Goal: Transaction & Acquisition: Purchase product/service

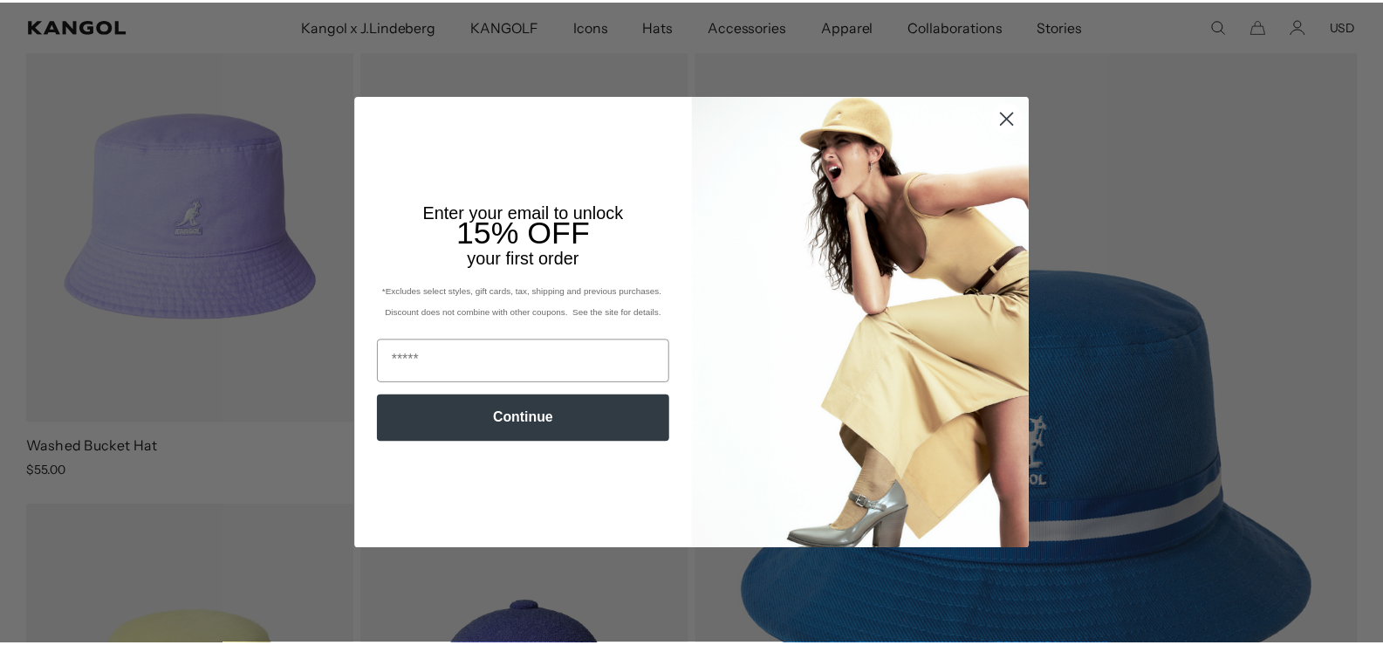
scroll to position [0, 360]
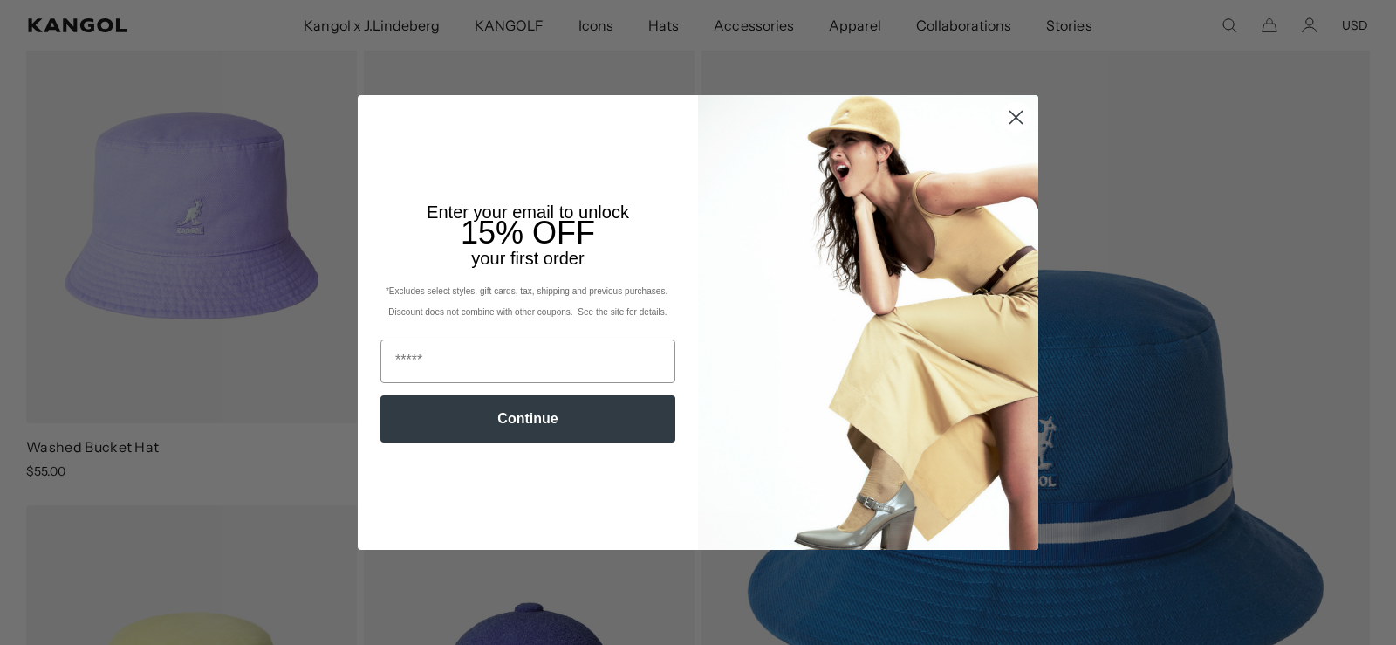
click at [1006, 119] on circle "Close dialog" at bounding box center [1016, 117] width 29 height 29
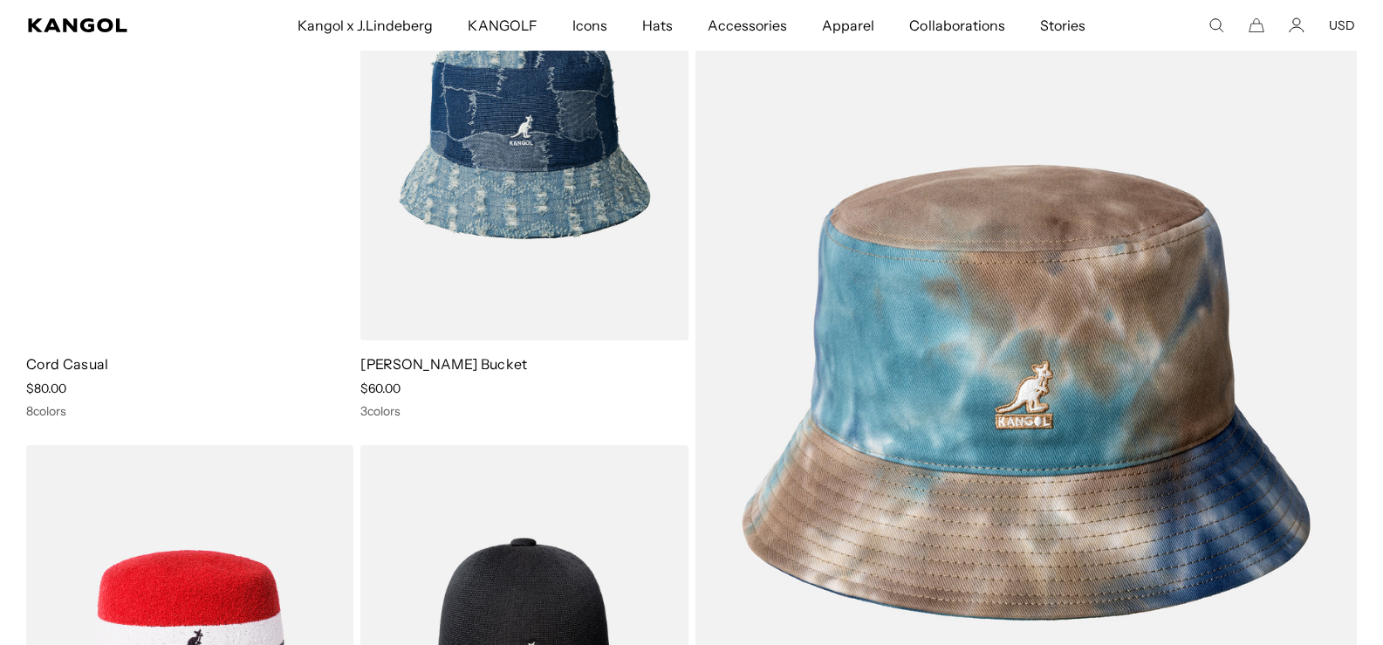
scroll to position [0, 0]
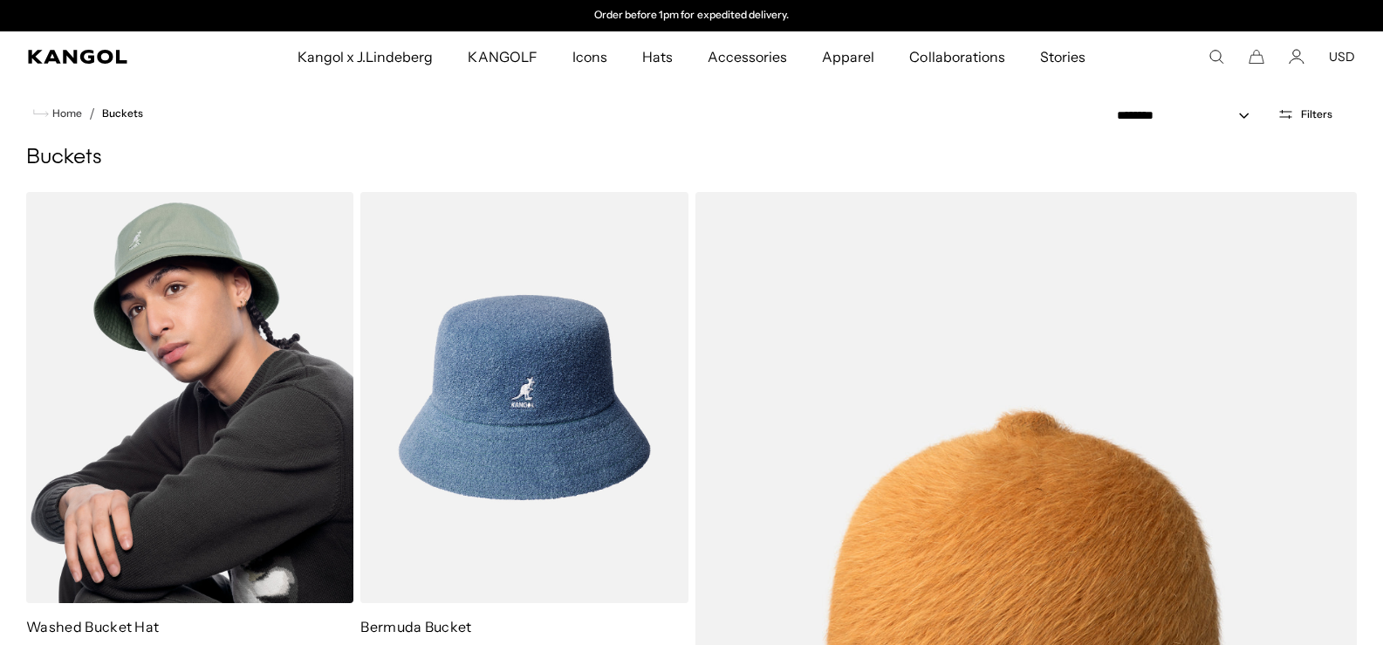
click at [203, 291] on img at bounding box center [189, 397] width 327 height 411
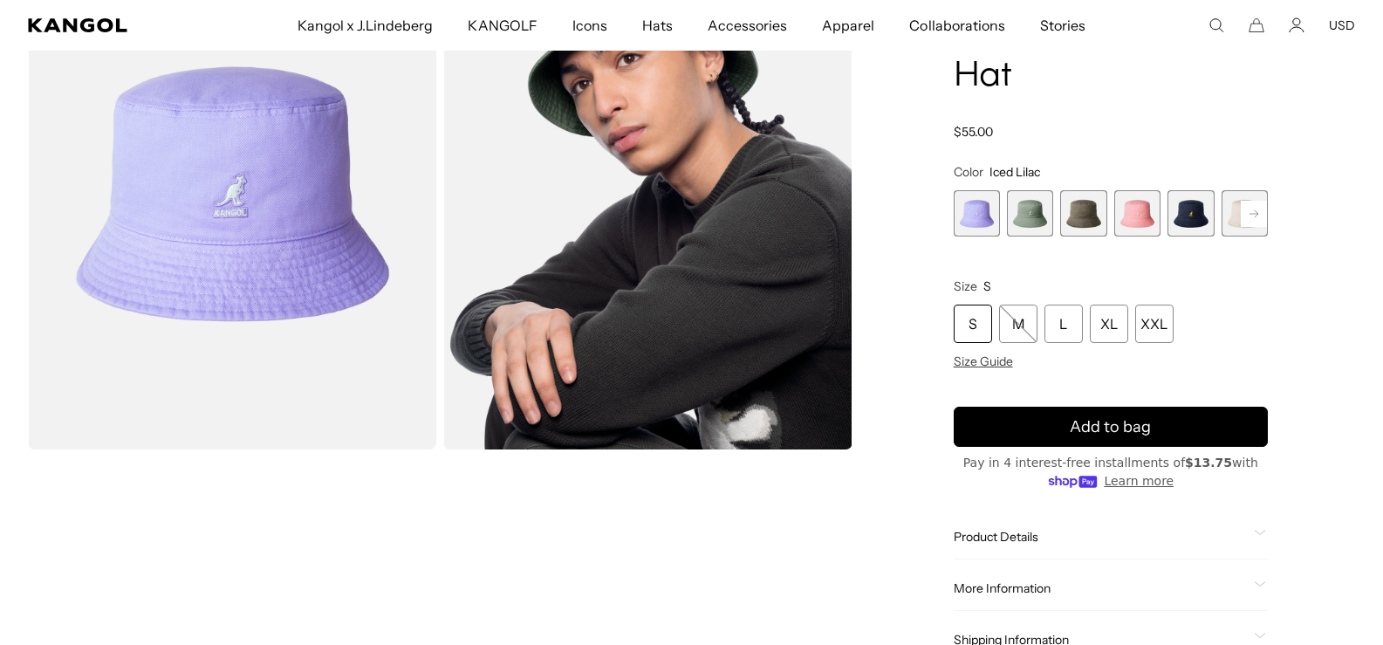
click at [1036, 216] on span "2 of 13" at bounding box center [1030, 213] width 46 height 46
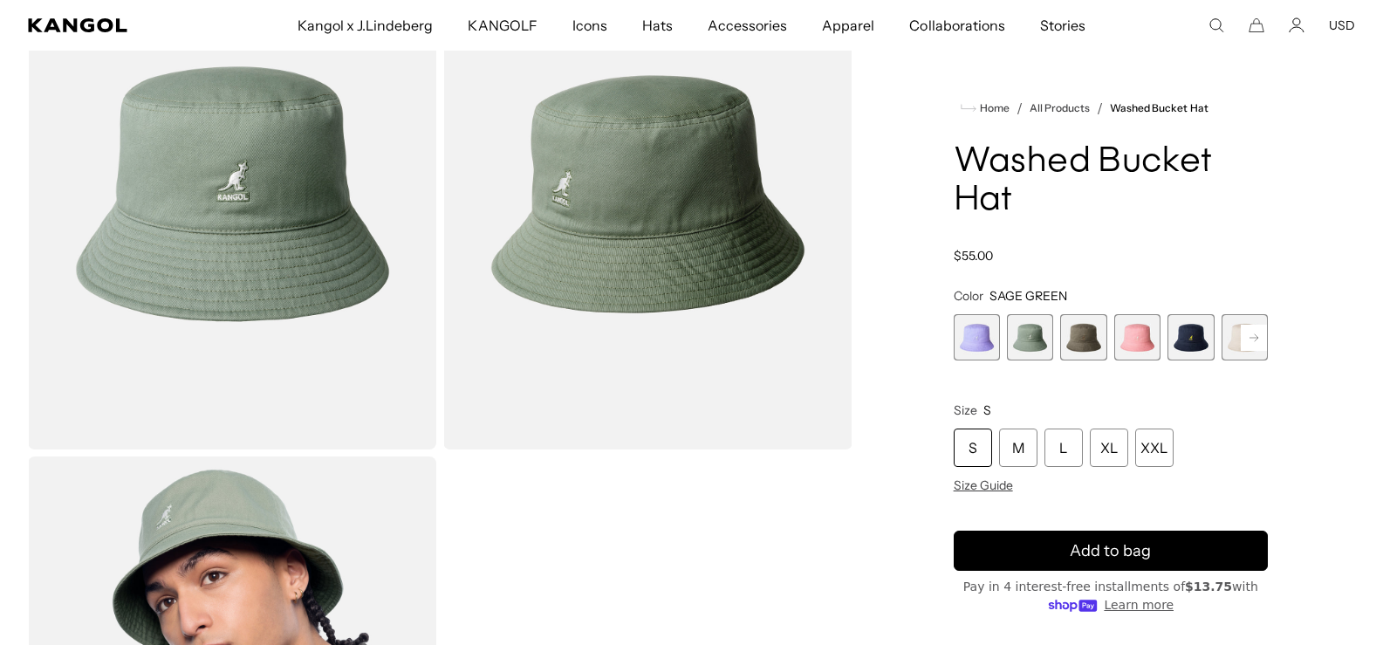
scroll to position [0, 360]
click at [1085, 339] on span "3 of 13" at bounding box center [1083, 337] width 46 height 46
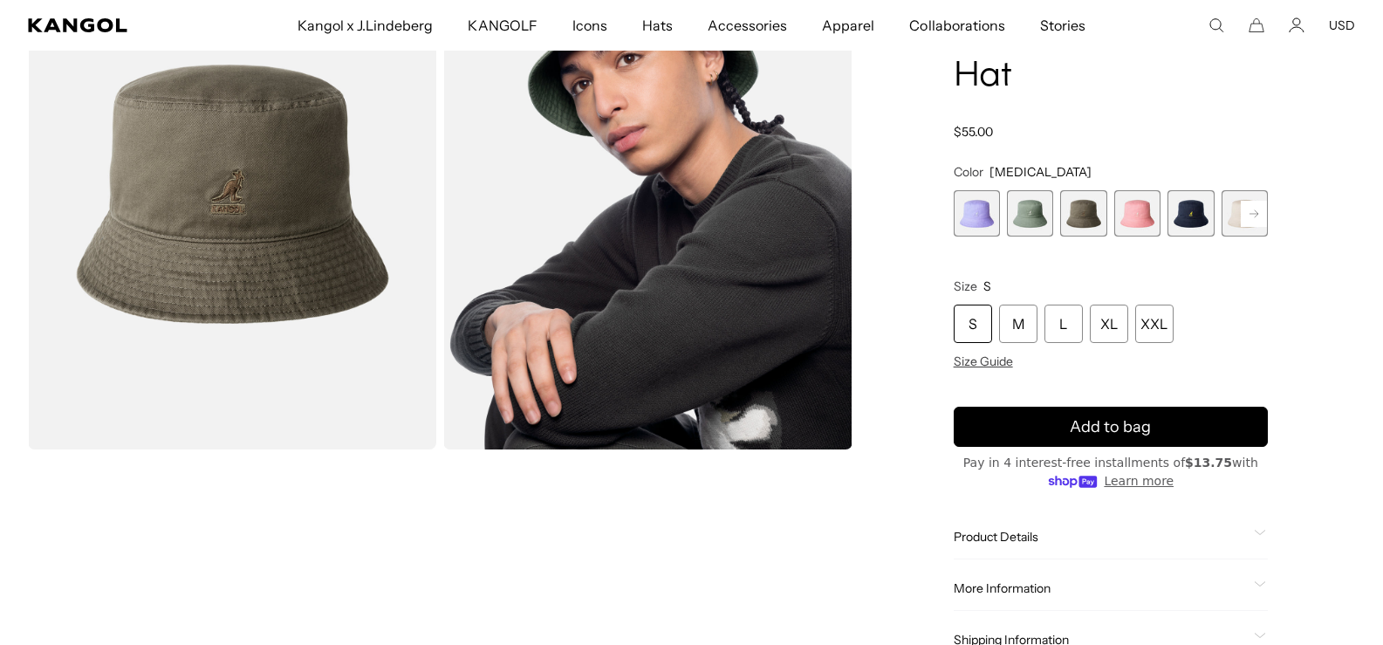
click at [1130, 216] on span "4 of 13" at bounding box center [1137, 213] width 46 height 46
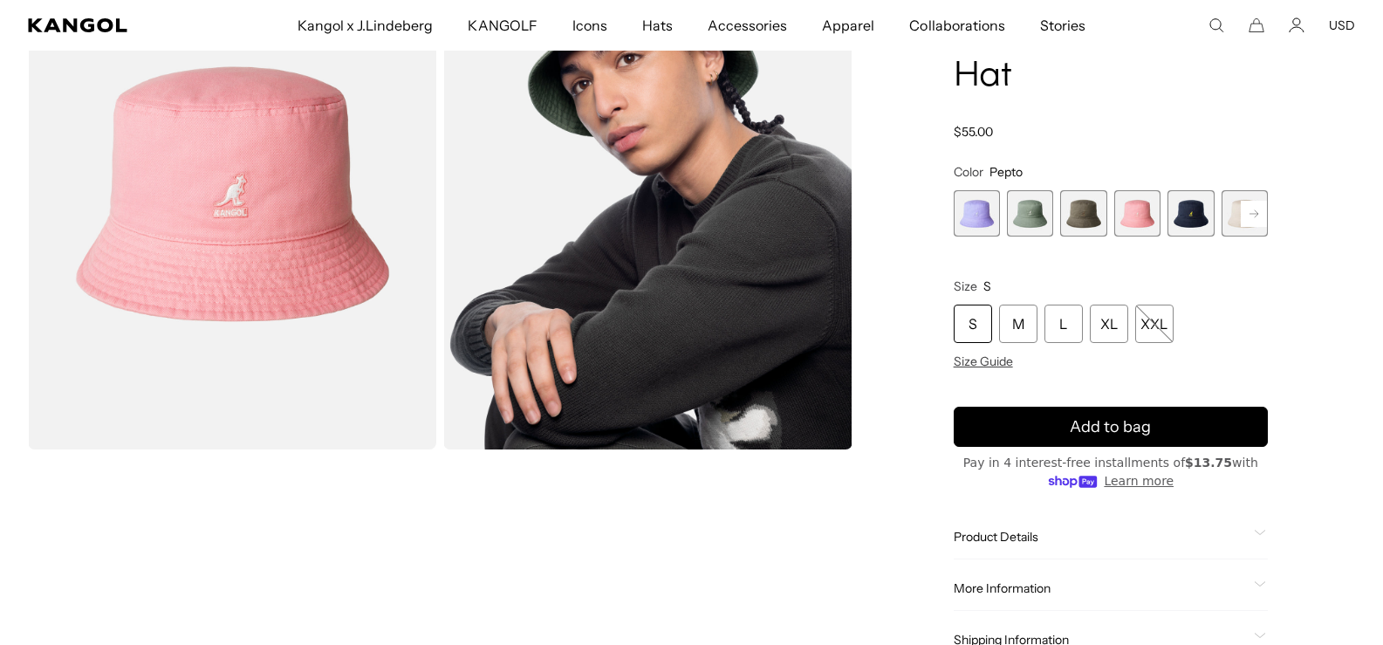
scroll to position [0, 360]
click at [1189, 216] on span "5 of 13" at bounding box center [1191, 213] width 46 height 46
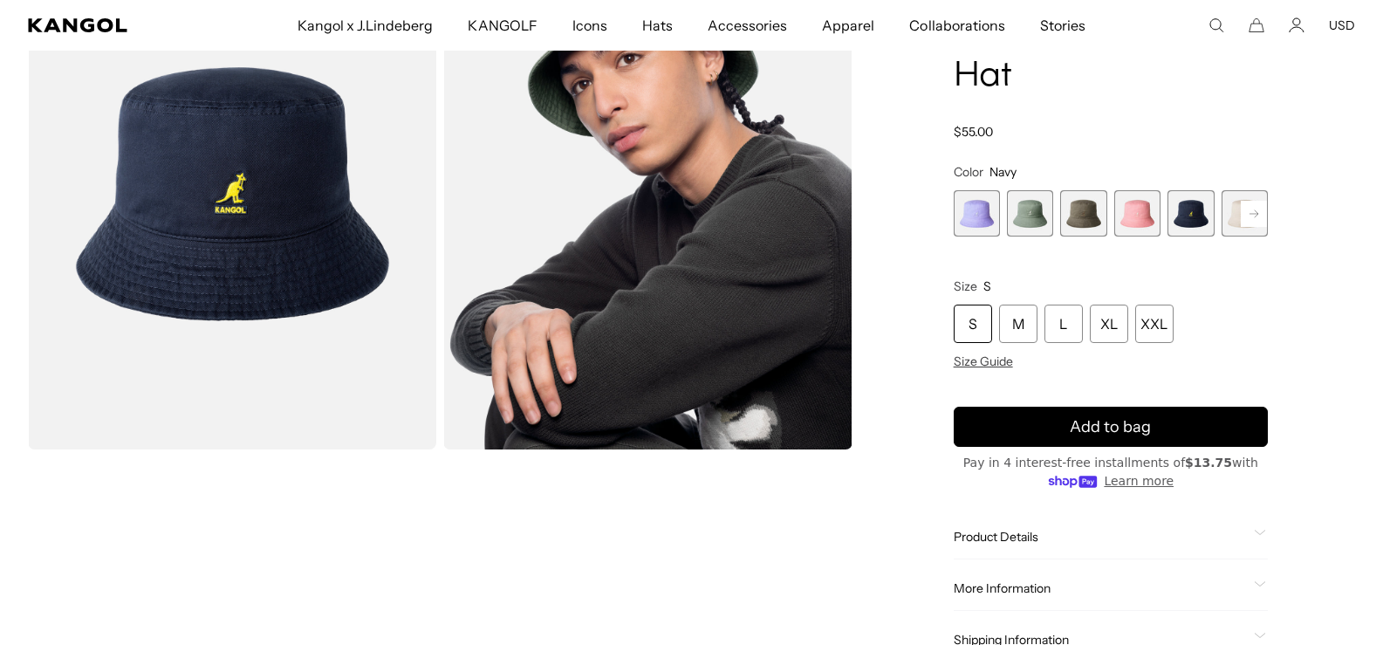
scroll to position [0, 360]
click at [1255, 215] on rect at bounding box center [1254, 214] width 26 height 26
click at [1226, 214] on span "7 of 13" at bounding box center [1245, 213] width 46 height 46
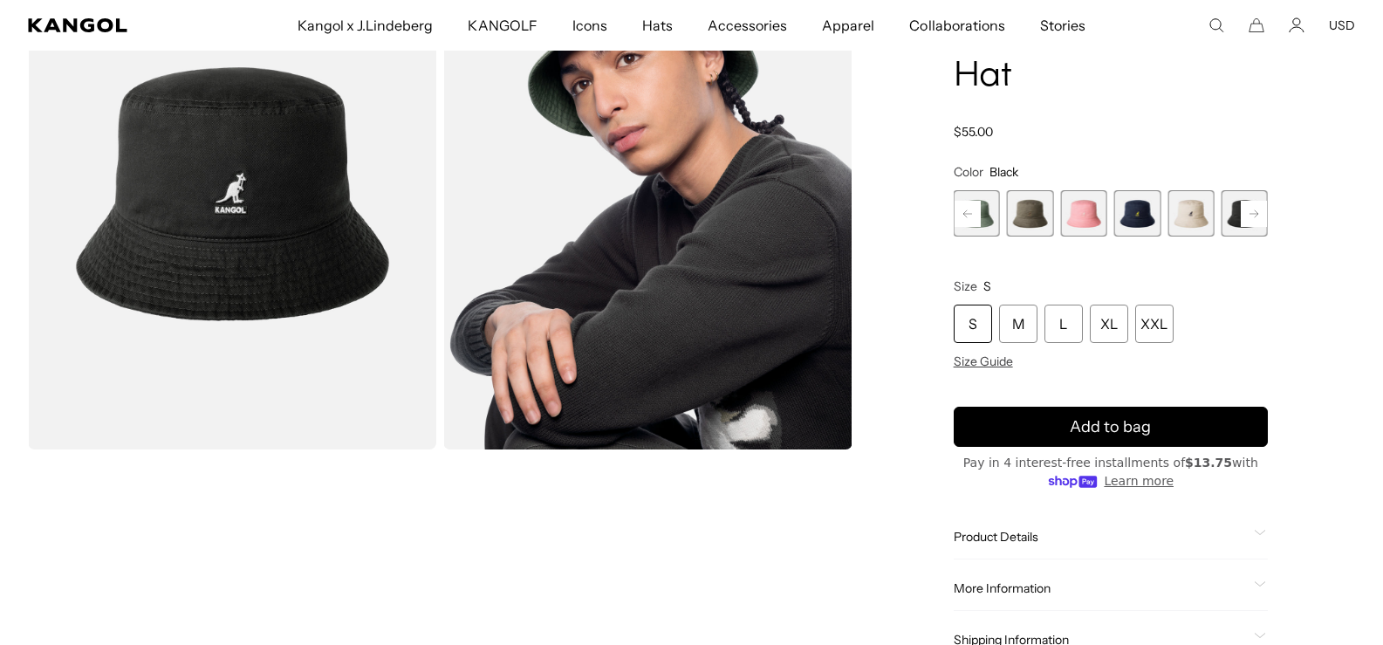
scroll to position [0, 360]
click at [1258, 217] on rect at bounding box center [1254, 214] width 26 height 26
click at [1230, 216] on span "8 of 13" at bounding box center [1245, 213] width 46 height 46
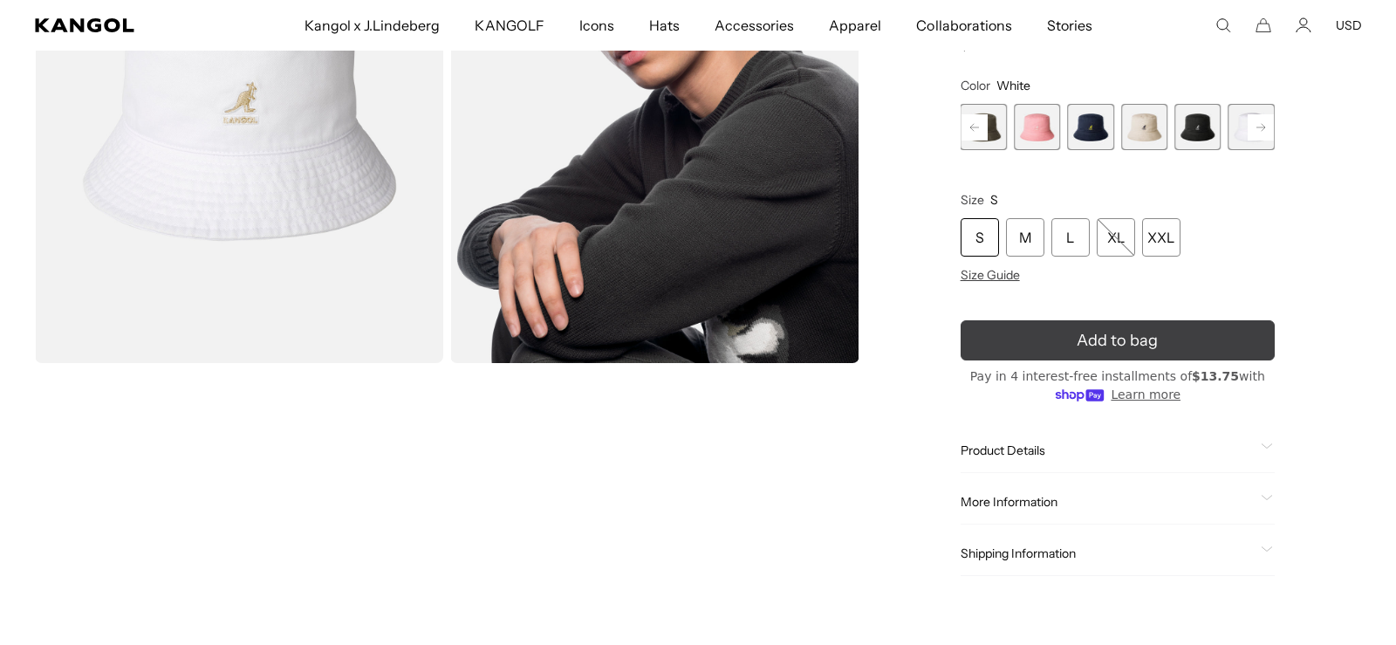
scroll to position [0, 360]
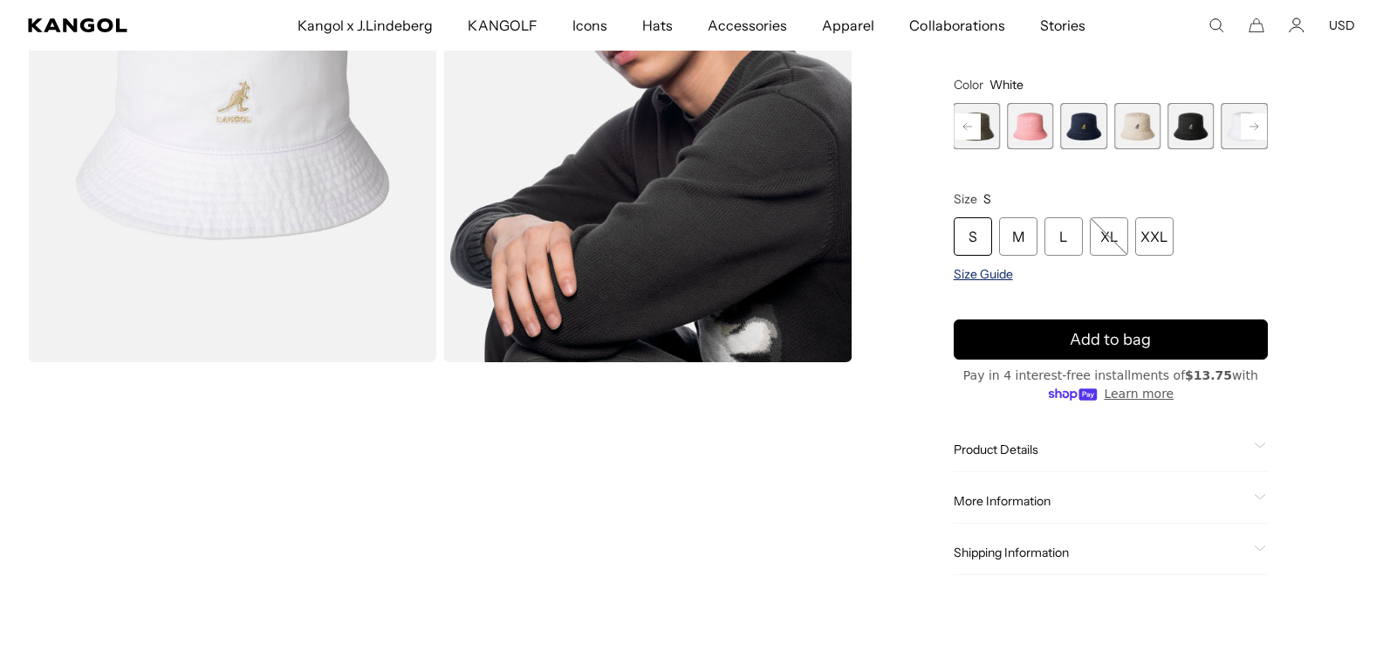
click at [1000, 271] on span "Size Guide" at bounding box center [983, 274] width 59 height 16
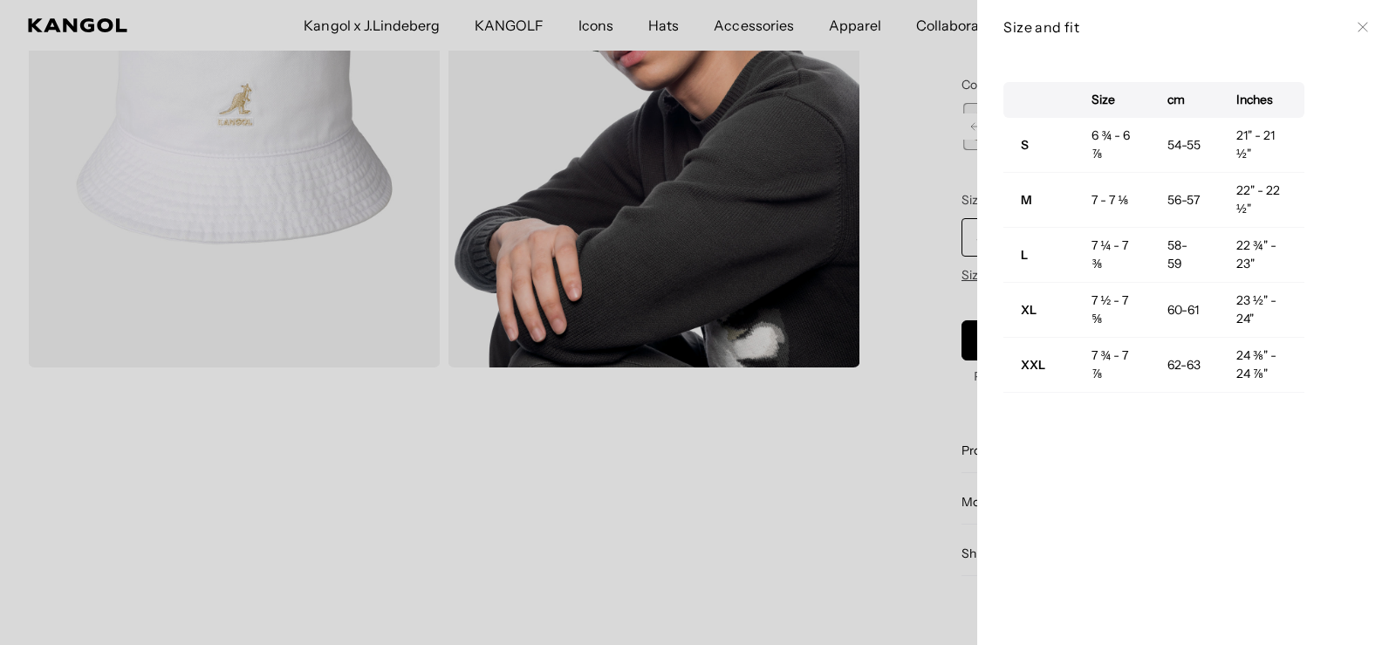
scroll to position [0, 0]
click at [1381, 367] on div "Size cm Inches S 6 ¾ - 6 ⅞ 54-55 21" - 21 ½" M 7 - 7 ⅛ 56-57 22" - 22 ½" L 7 ¼ …" at bounding box center [1186, 349] width 419 height 591
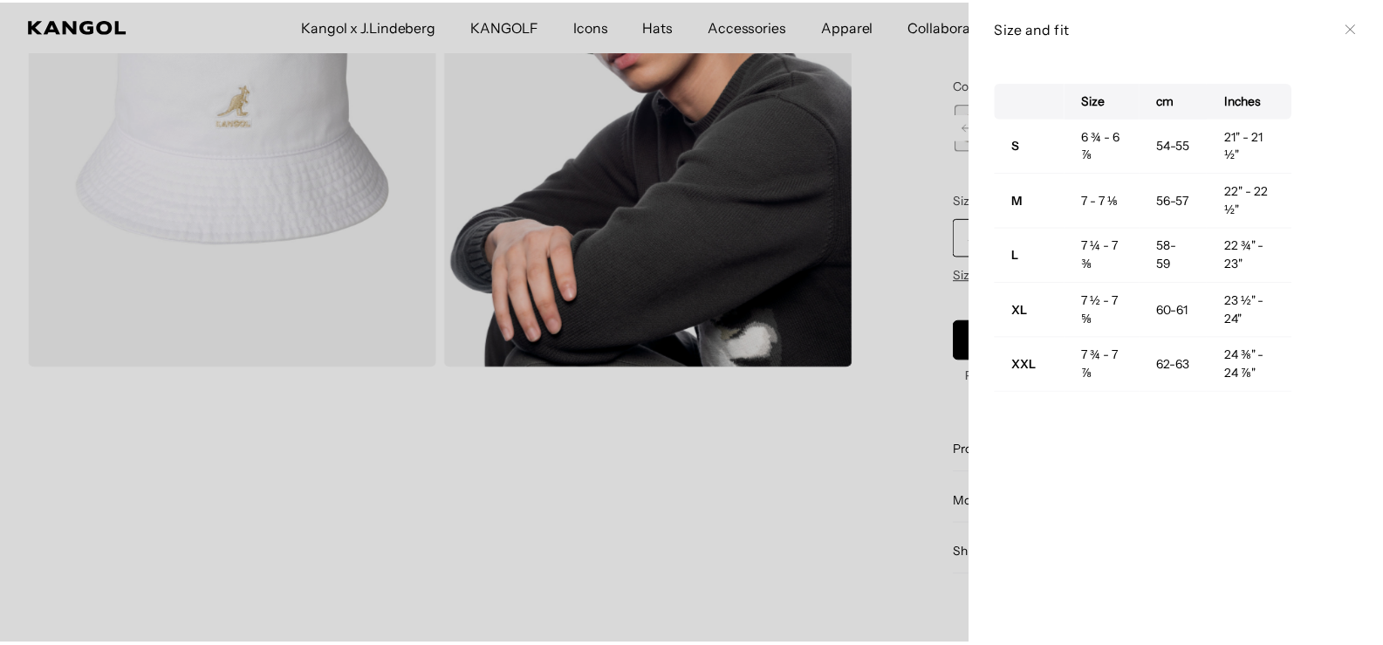
scroll to position [0, 360]
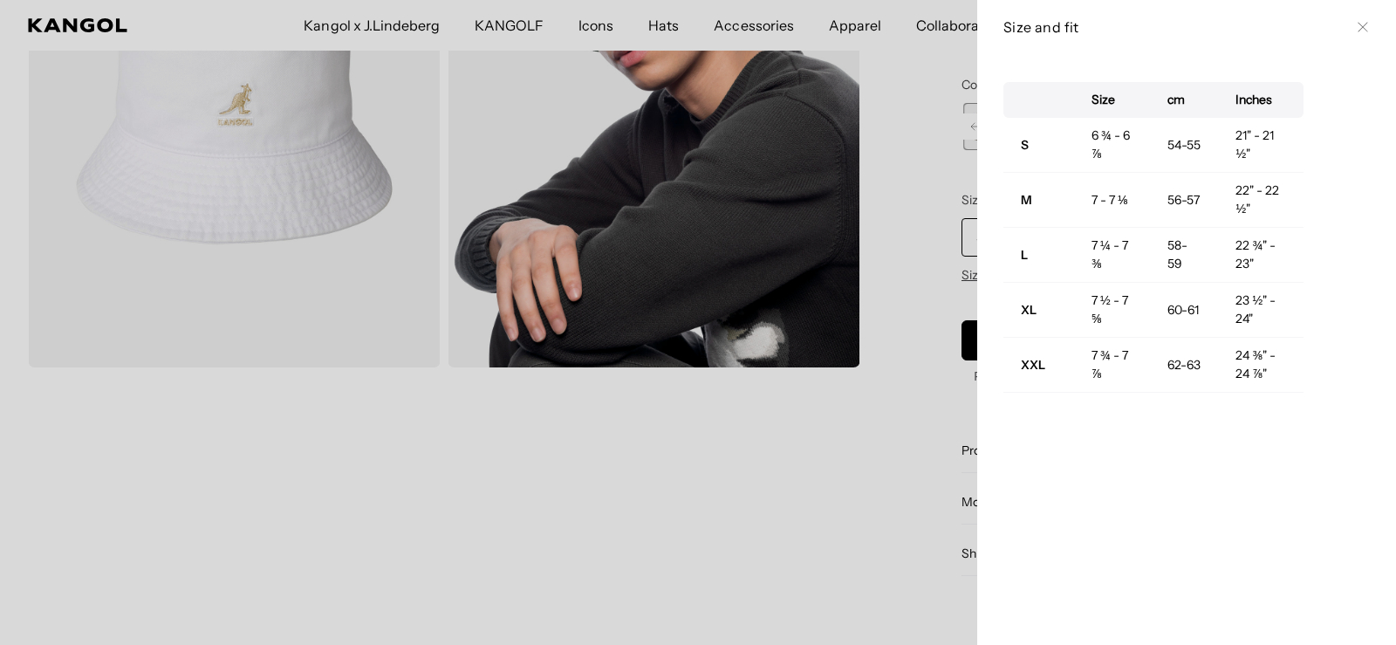
click at [847, 443] on div at bounding box center [698, 322] width 1396 height 645
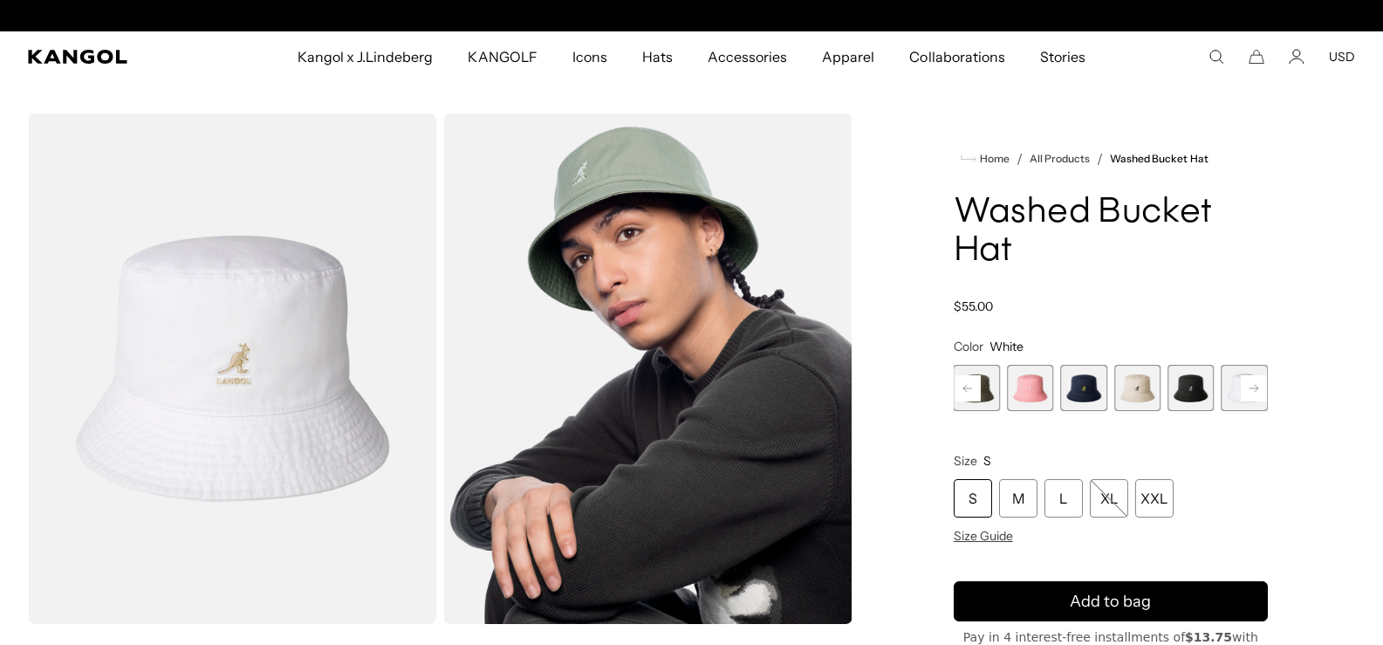
scroll to position [0, 360]
